Goal: Task Accomplishment & Management: Manage account settings

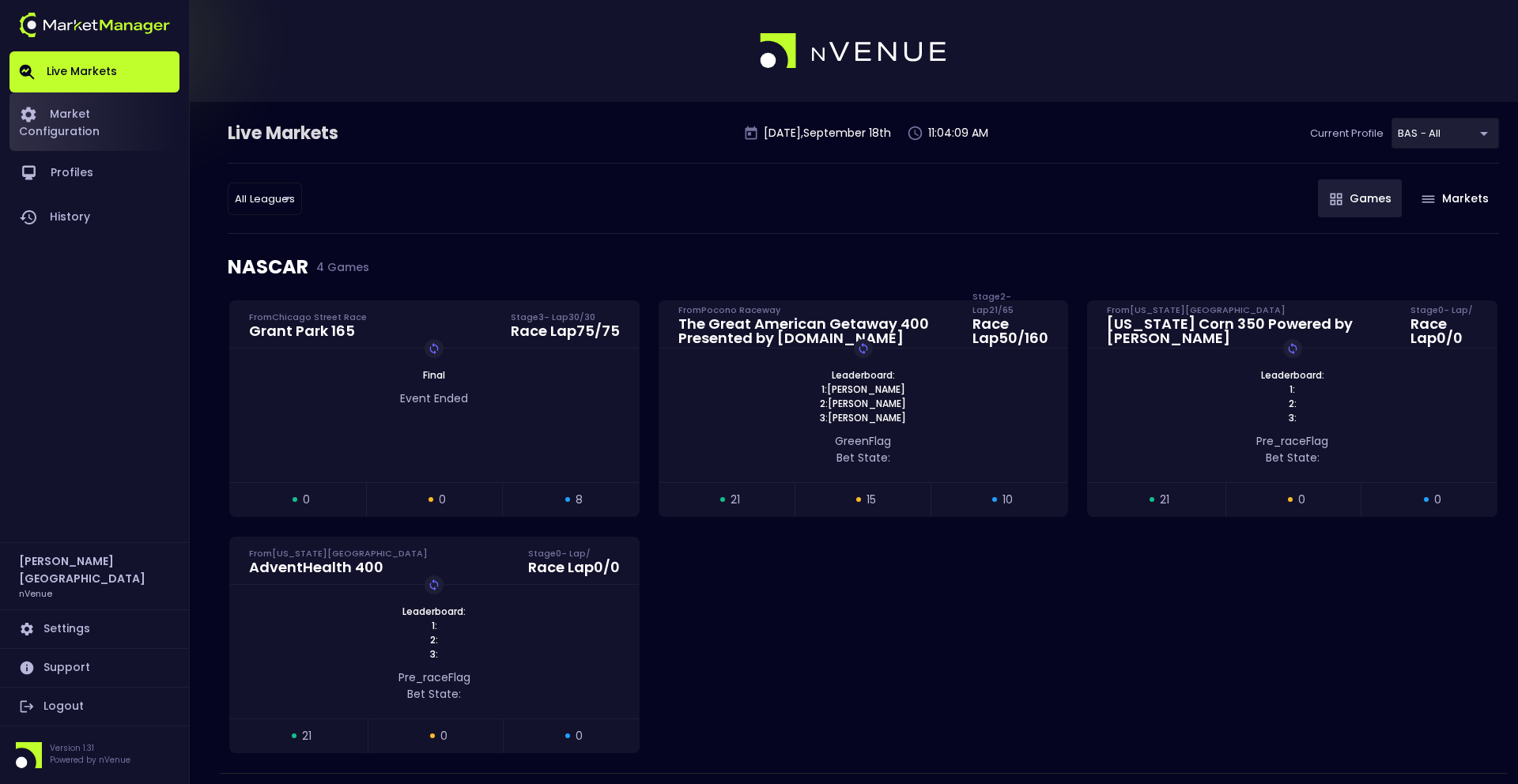
click at [131, 121] on link "Market Configuration" at bounding box center [94, 121] width 170 height 58
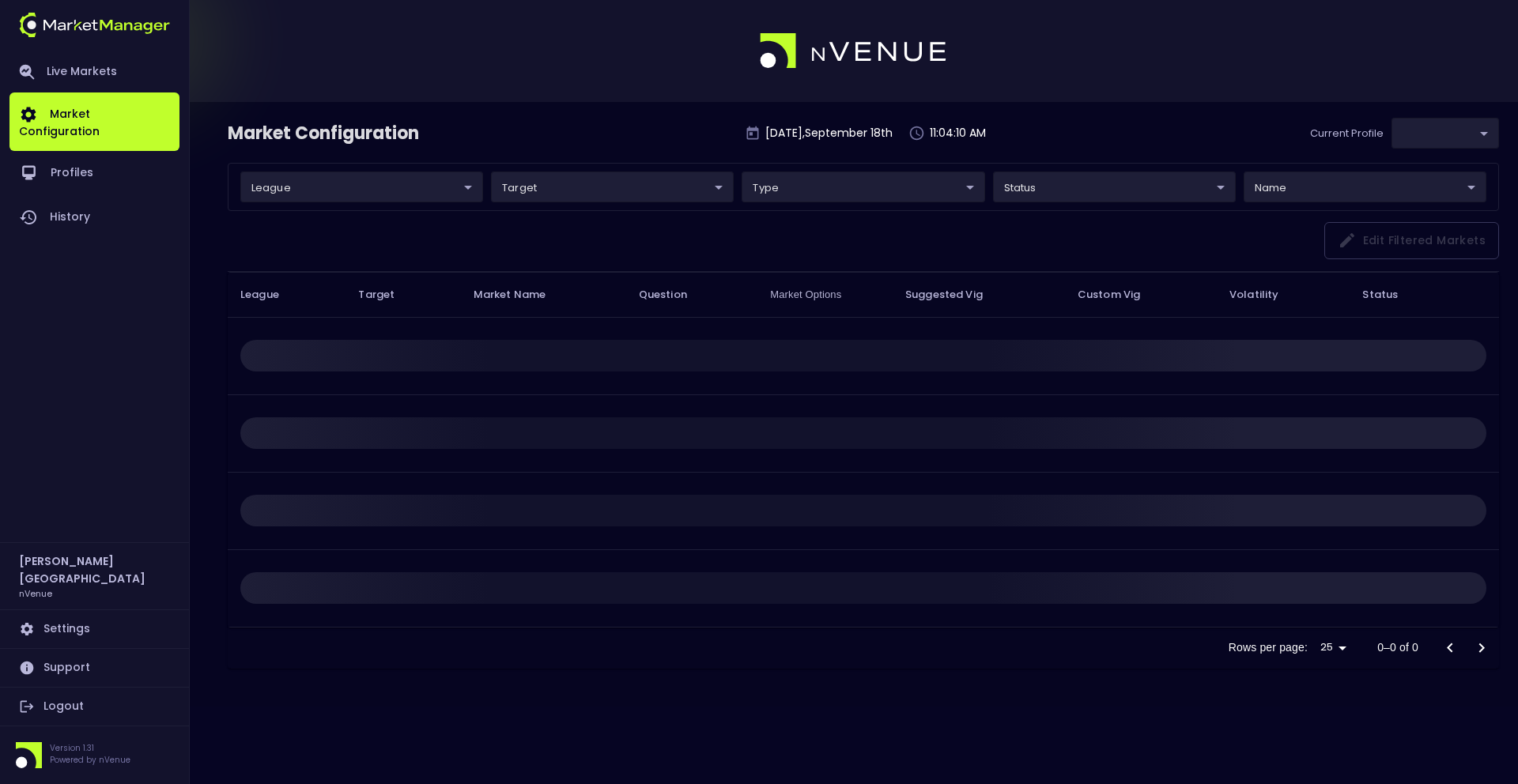
type input "0d810fa5-e353-4d9c-b11d-31f095cae871"
click at [426, 199] on body "Live Markets Market Configuration Profiles History [PERSON_NAME][GEOGRAPHIC_DAT…" at bounding box center [759, 392] width 1518 height 784
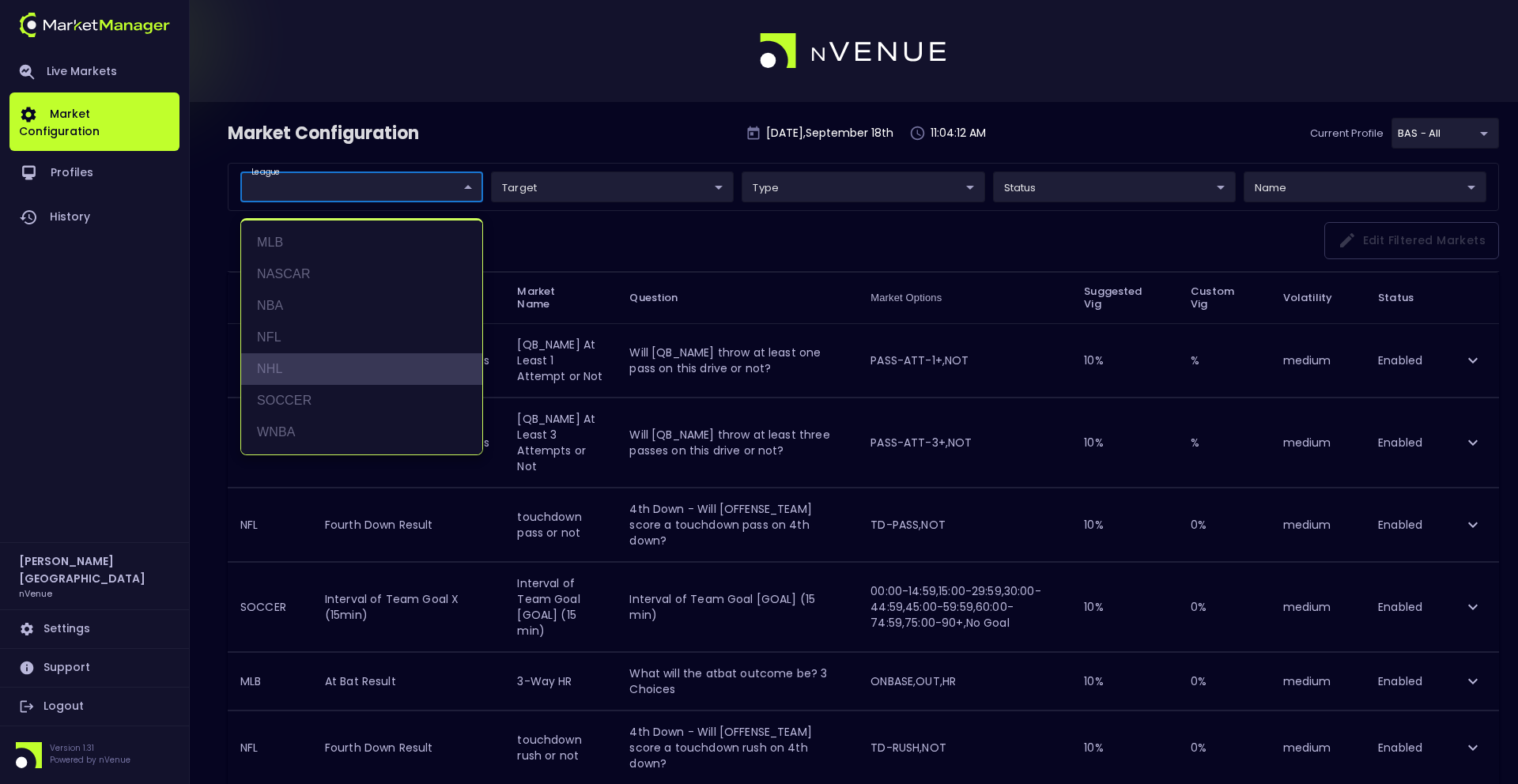
click at [367, 361] on li "NHL" at bounding box center [361, 369] width 241 height 32
type input "NHL"
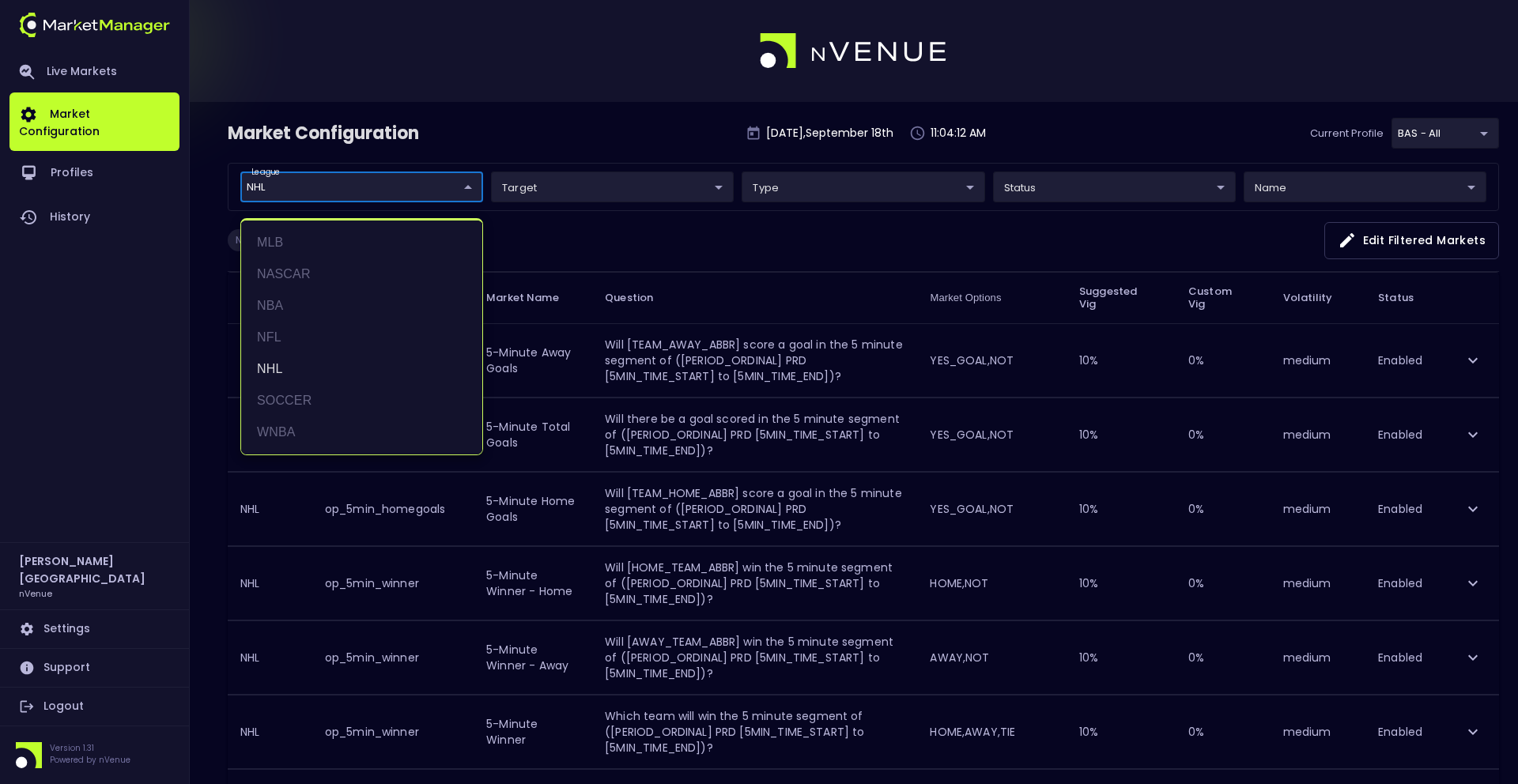
click at [648, 163] on div at bounding box center [759, 392] width 1518 height 784
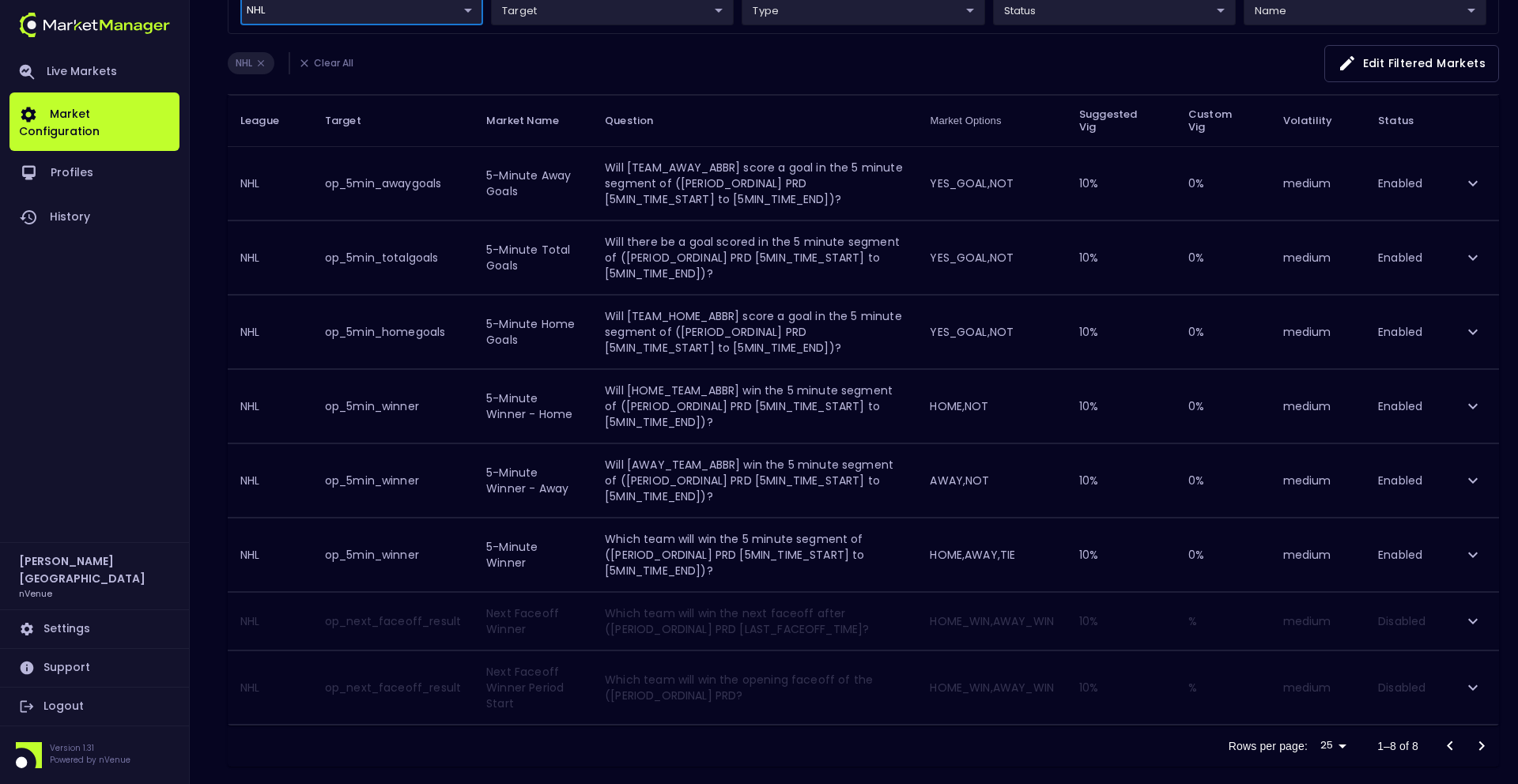
scroll to position [180, 0]
click at [1464, 615] on icon "expand row" at bounding box center [1473, 618] width 19 height 19
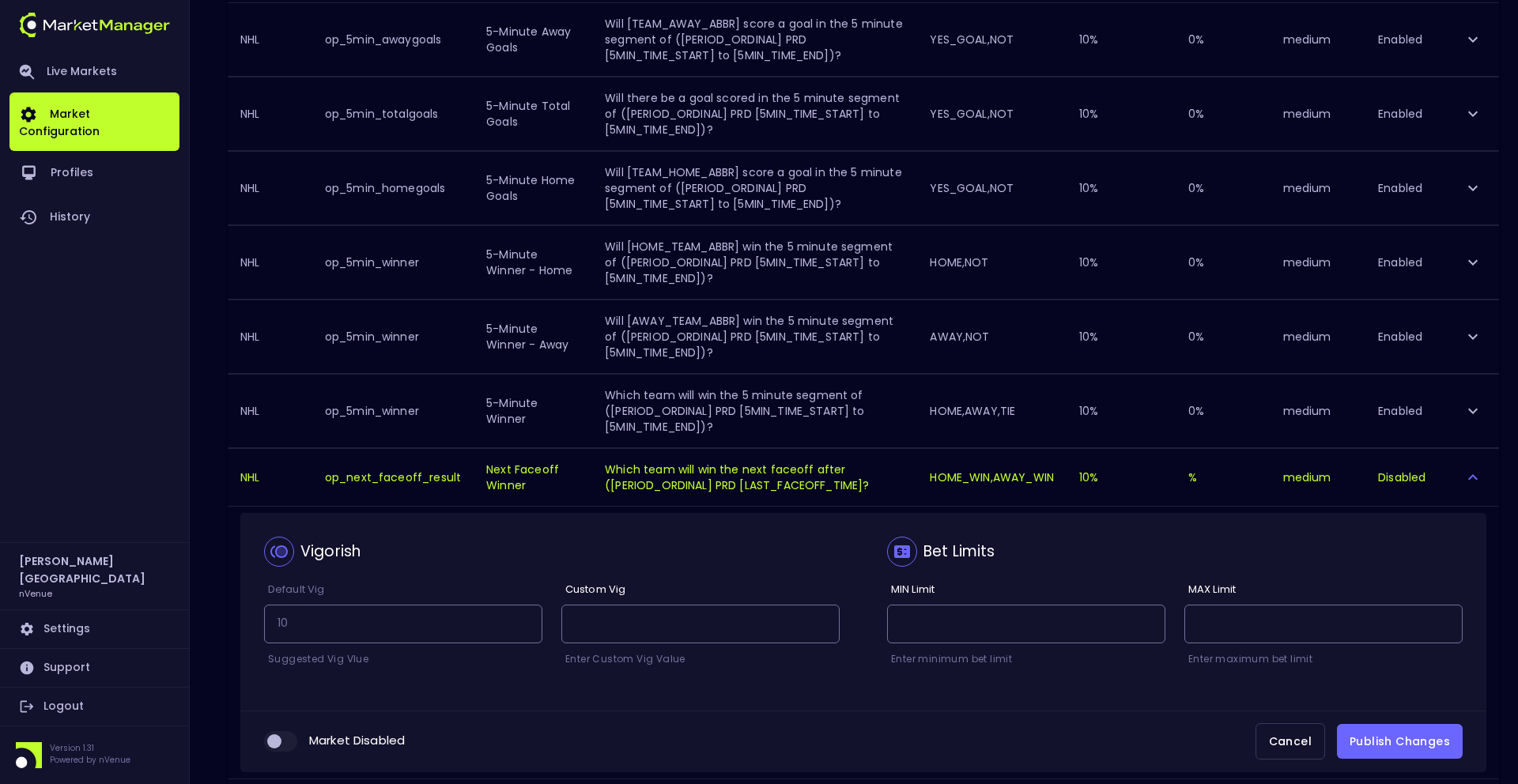
scroll to position [343, 0]
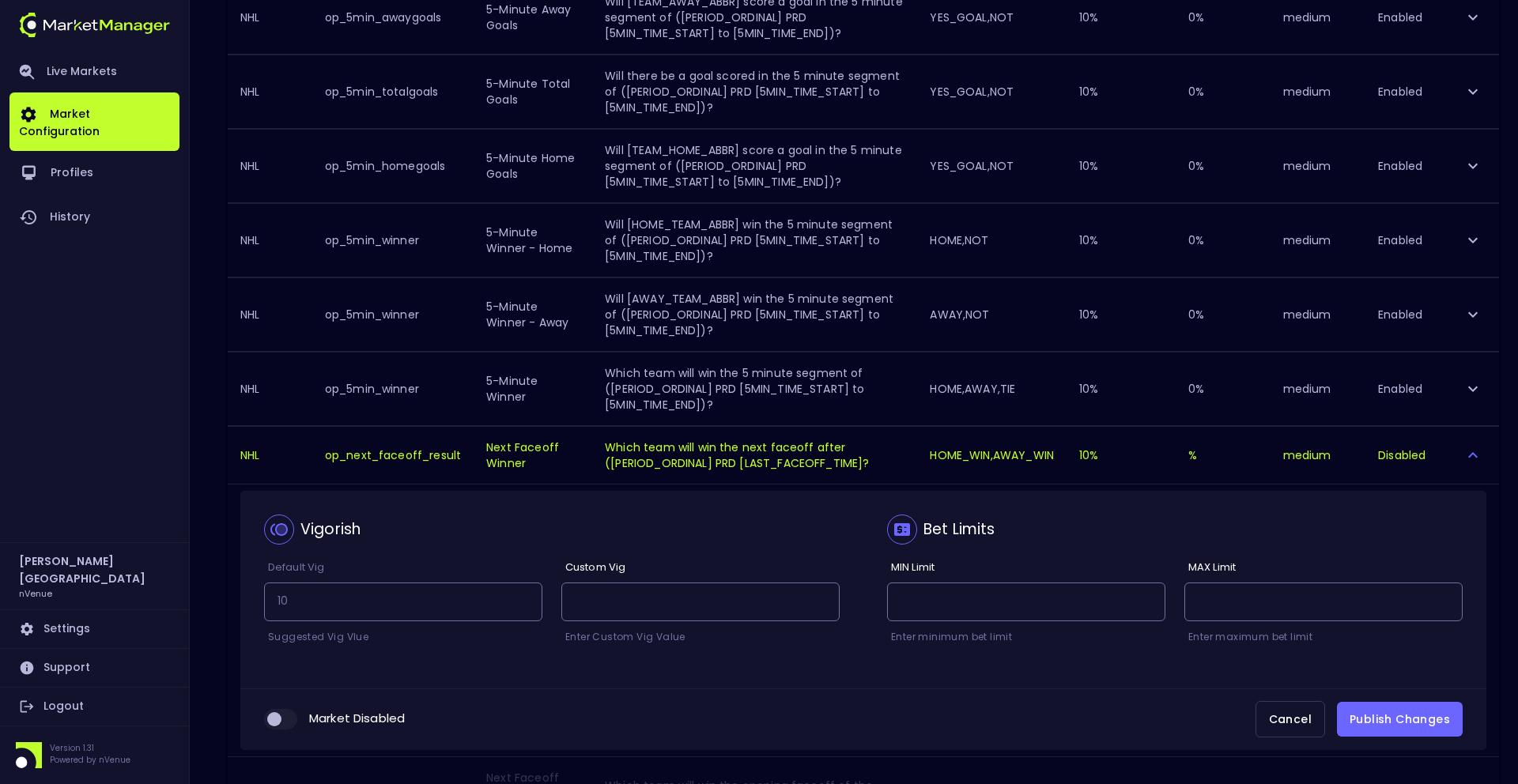
click at [280, 714] on input "collapsible table" at bounding box center [274, 719] width 43 height 14
checkbox input "true"
click at [1386, 711] on button "Publish Changes" at bounding box center [1400, 719] width 126 height 36
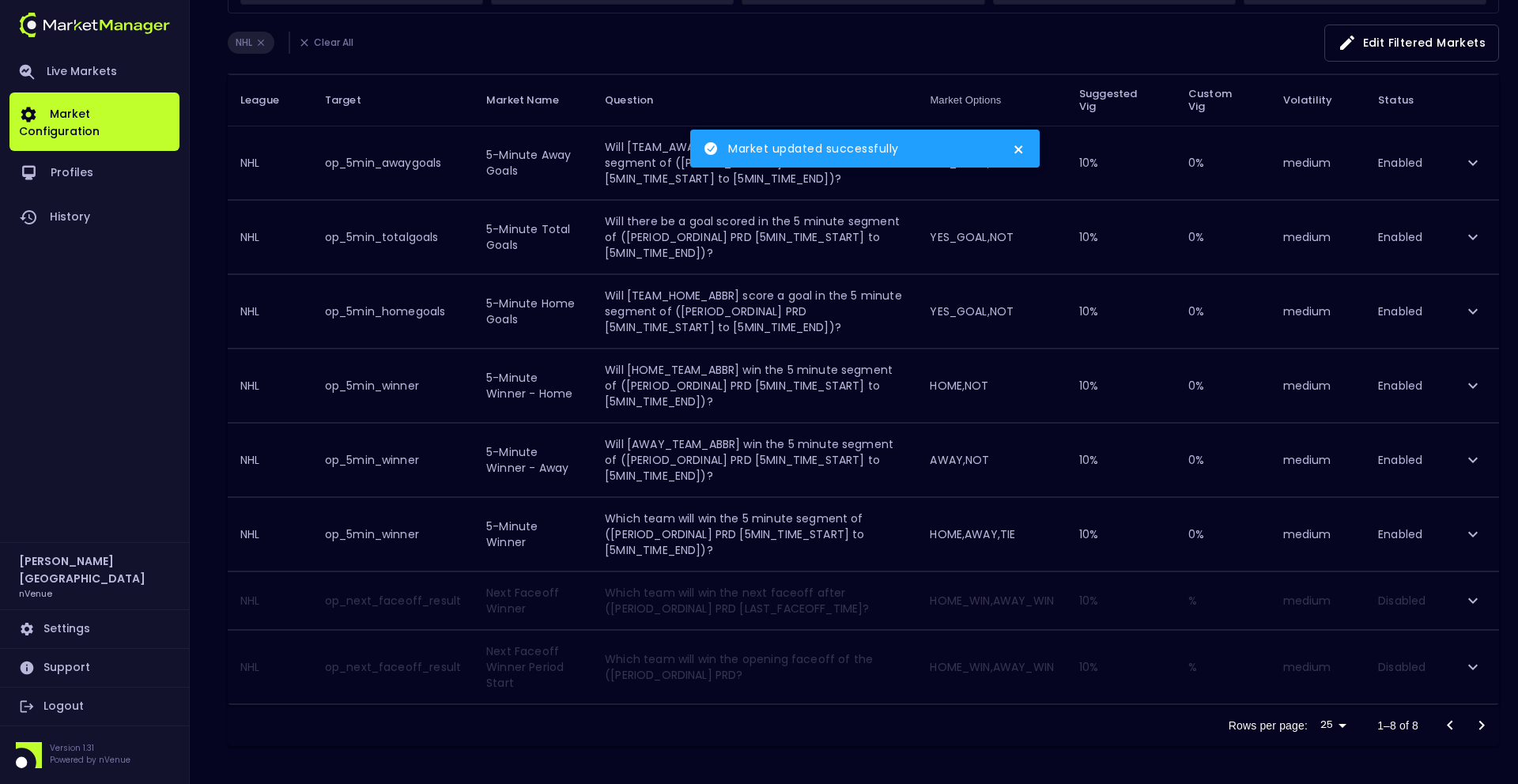
scroll to position [198, 0]
click at [1481, 664] on icon "expand row" at bounding box center [1473, 668] width 19 height 19
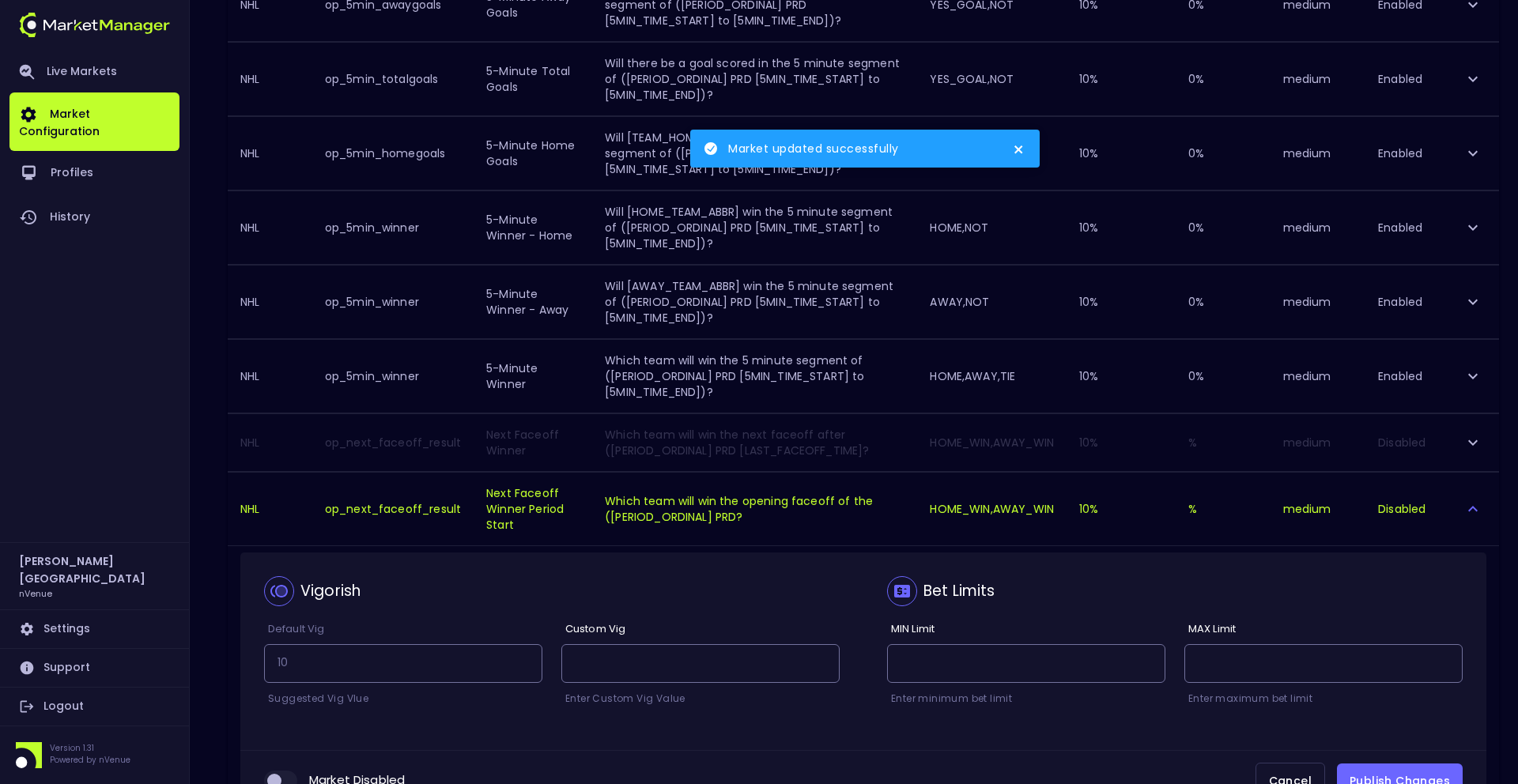
scroll to position [470, 0]
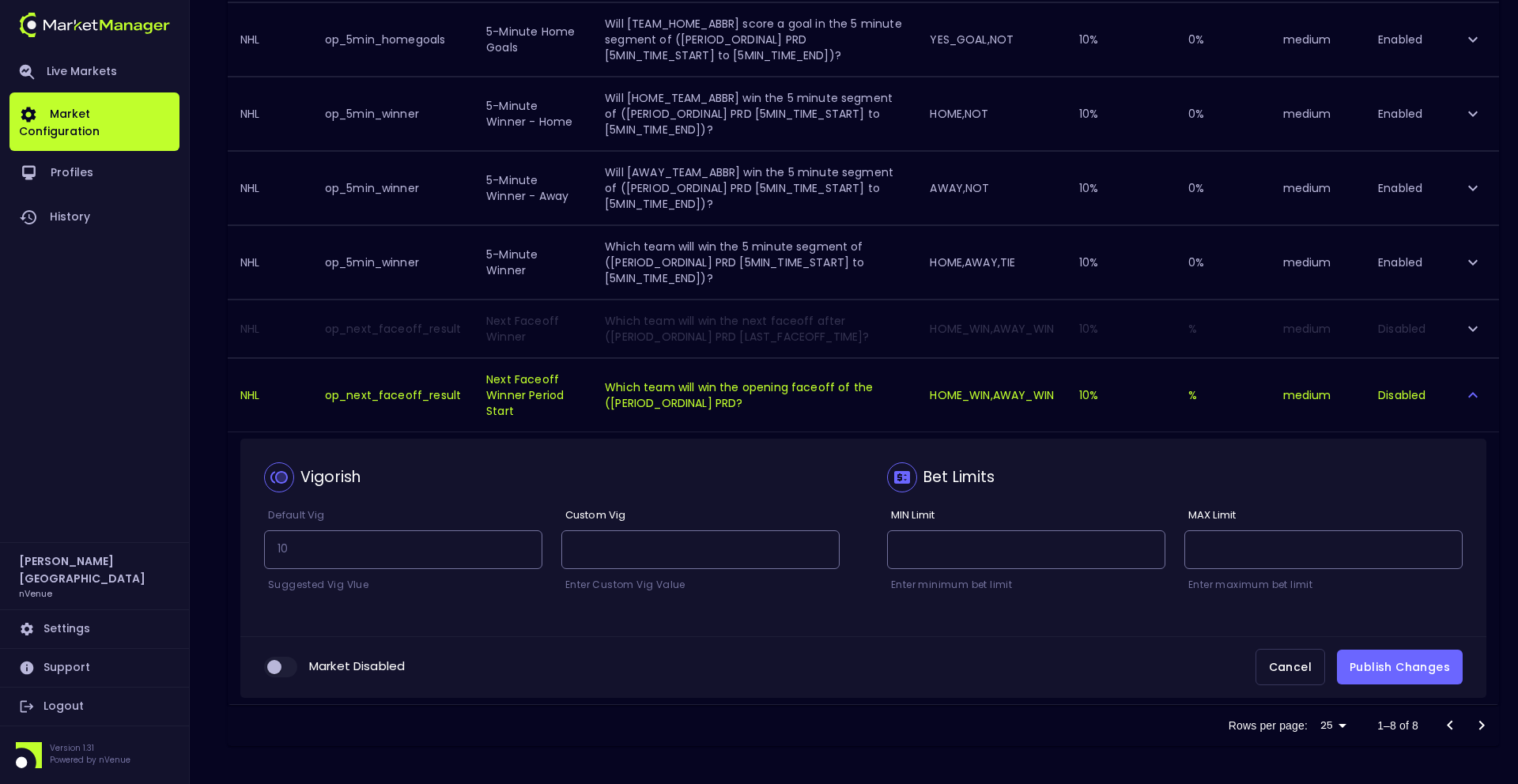
click at [282, 668] on input "collapsible table" at bounding box center [274, 668] width 43 height 14
checkbox input "true"
click at [1374, 672] on button "Publish Changes" at bounding box center [1400, 668] width 126 height 36
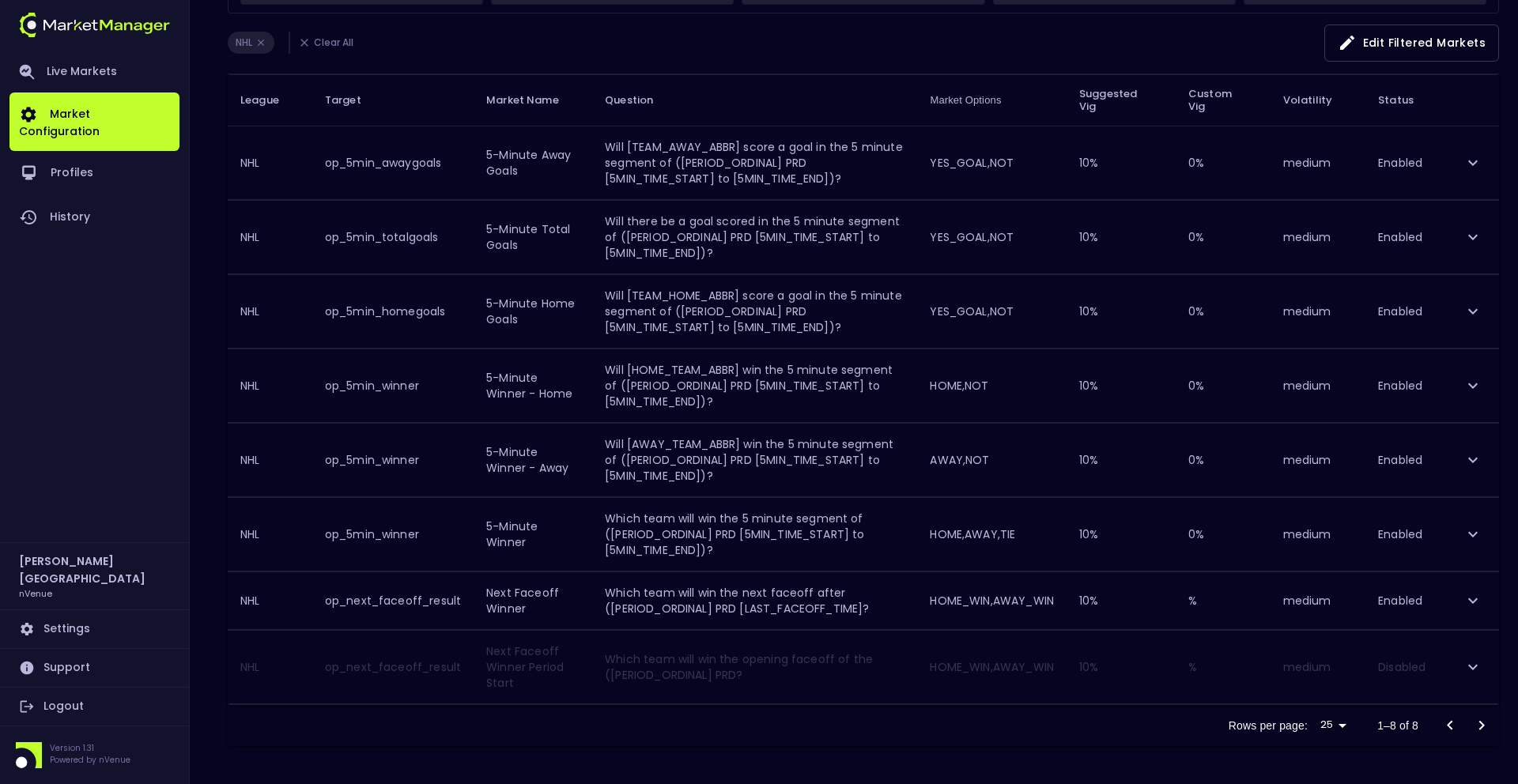
scroll to position [0, 0]
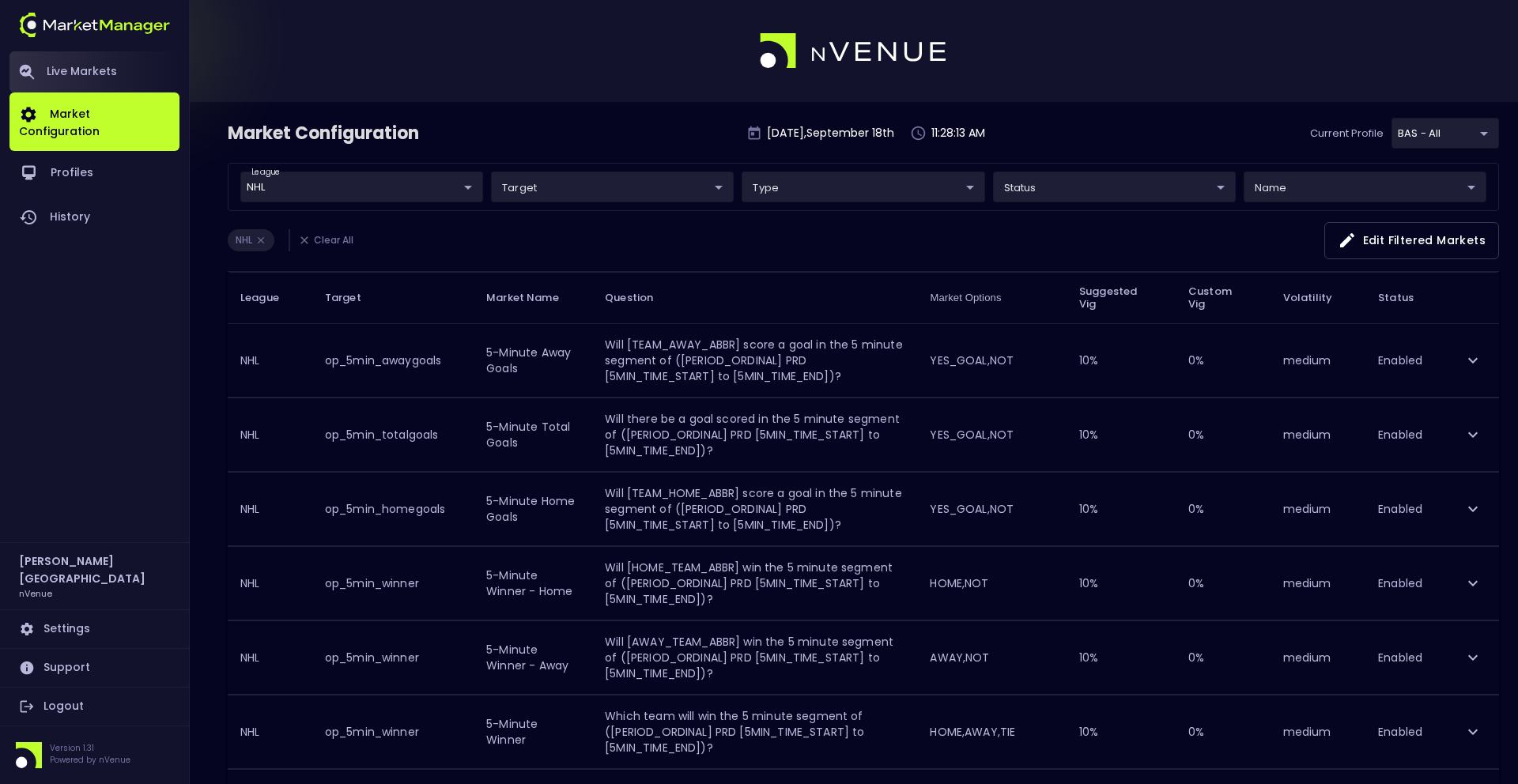
click at [104, 74] on link "Live Markets" at bounding box center [94, 72] width 170 height 41
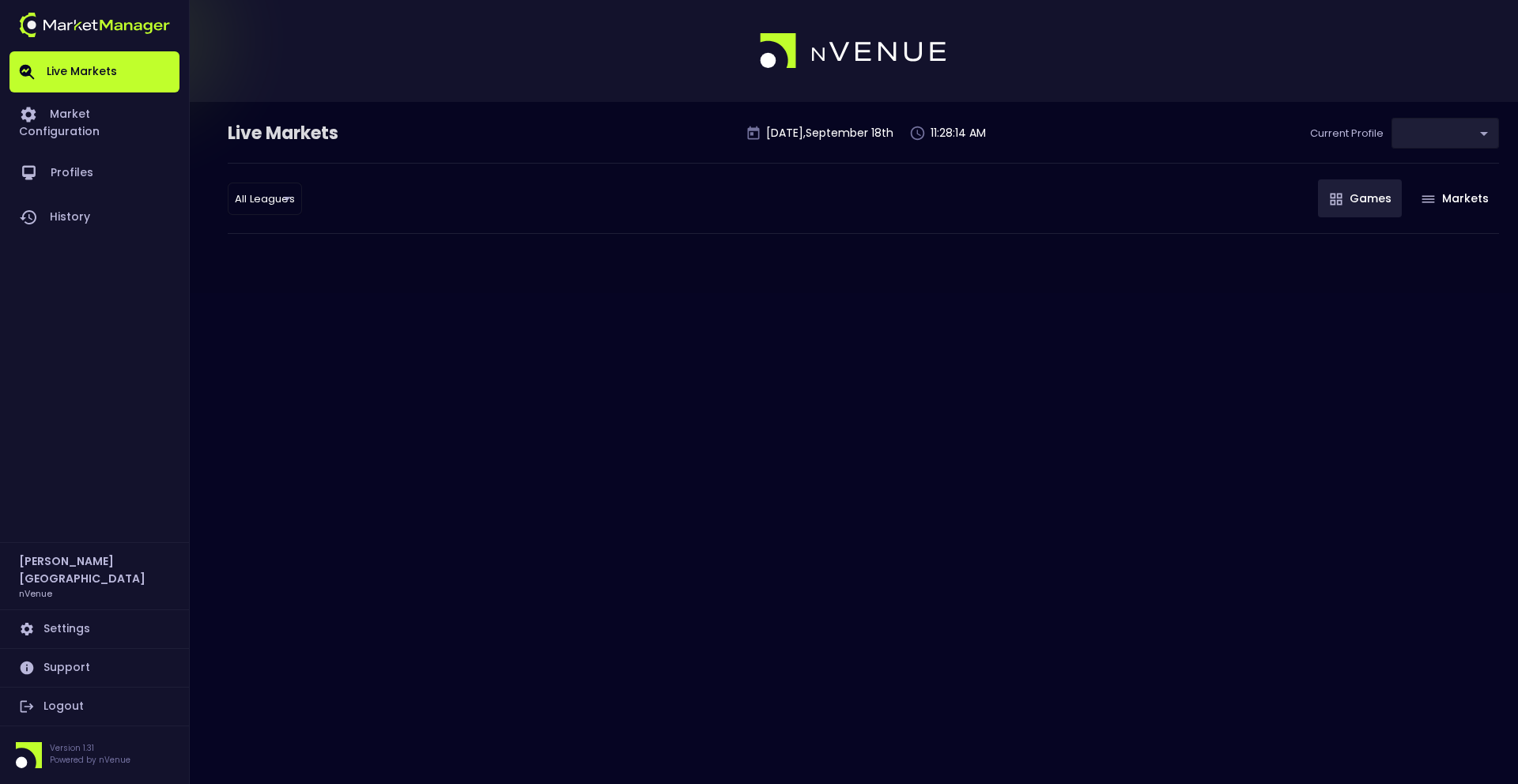
type input "0d810fa5-e353-4d9c-b11d-31f095cae871"
